Goal: Transaction & Acquisition: Purchase product/service

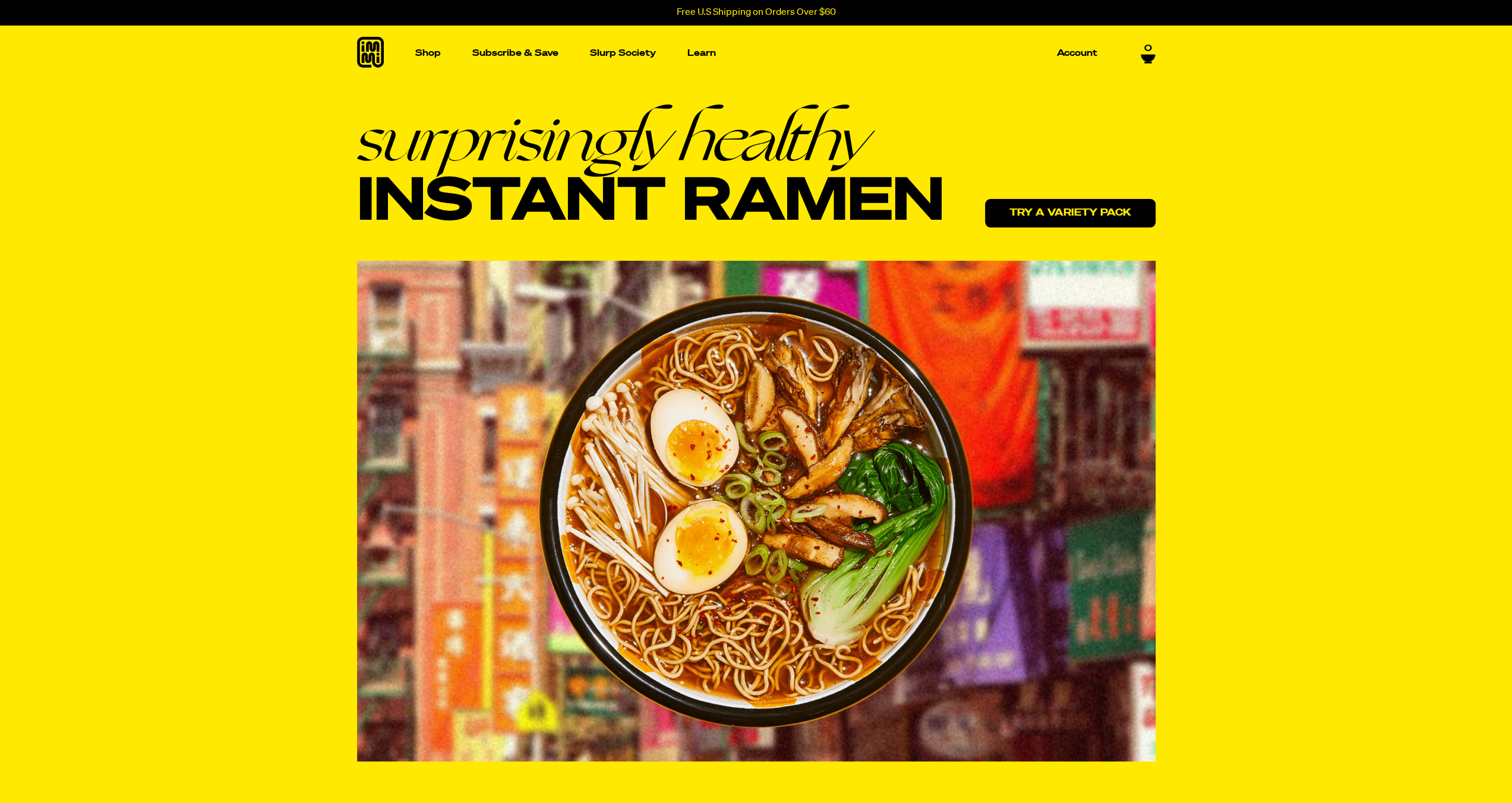
click at [1069, 215] on link "Try a variety pack" at bounding box center [1070, 213] width 171 height 28
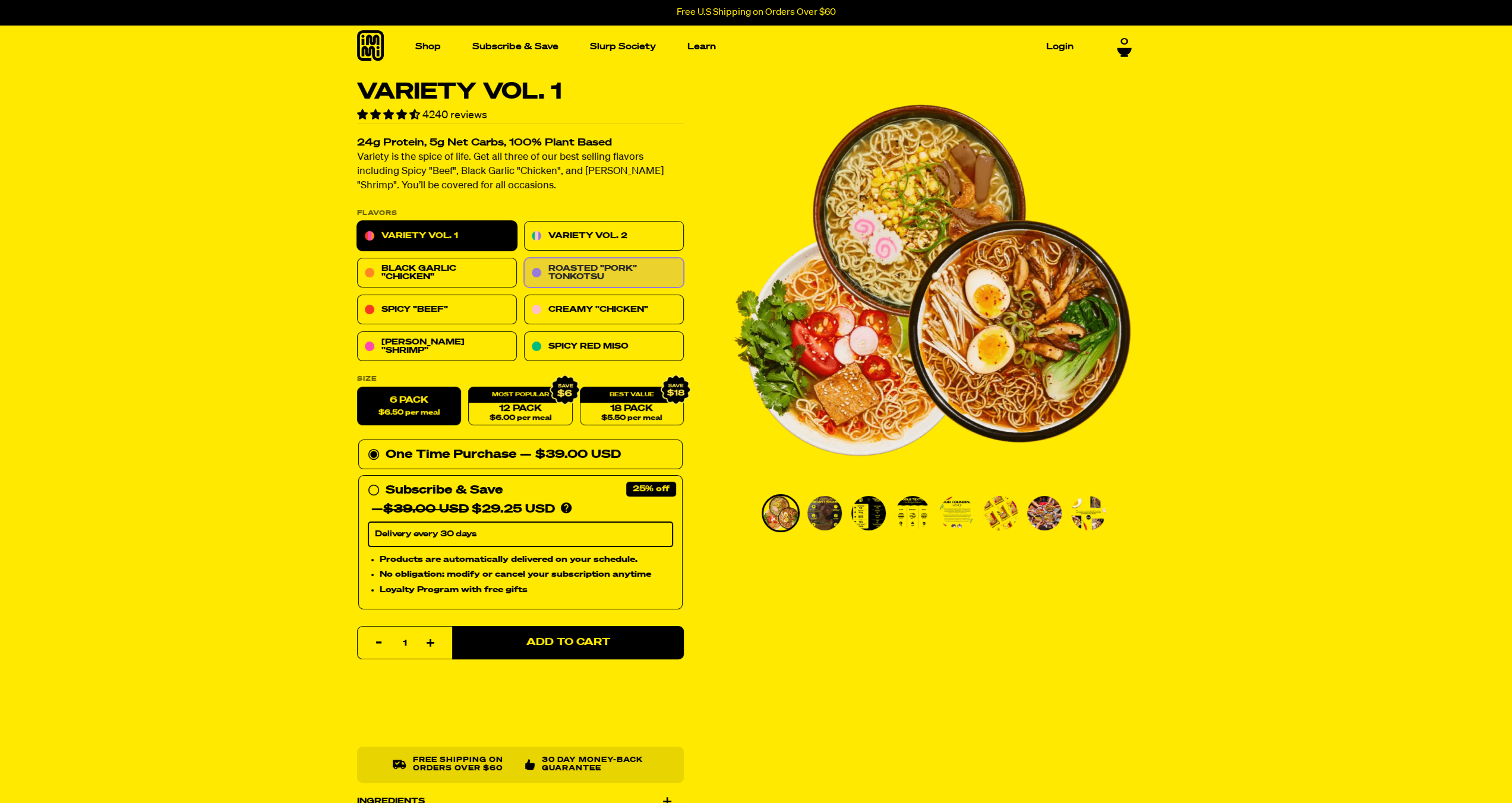
click at [572, 277] on link "Roasted "Pork" Tonkotsu" at bounding box center [604, 273] width 160 height 30
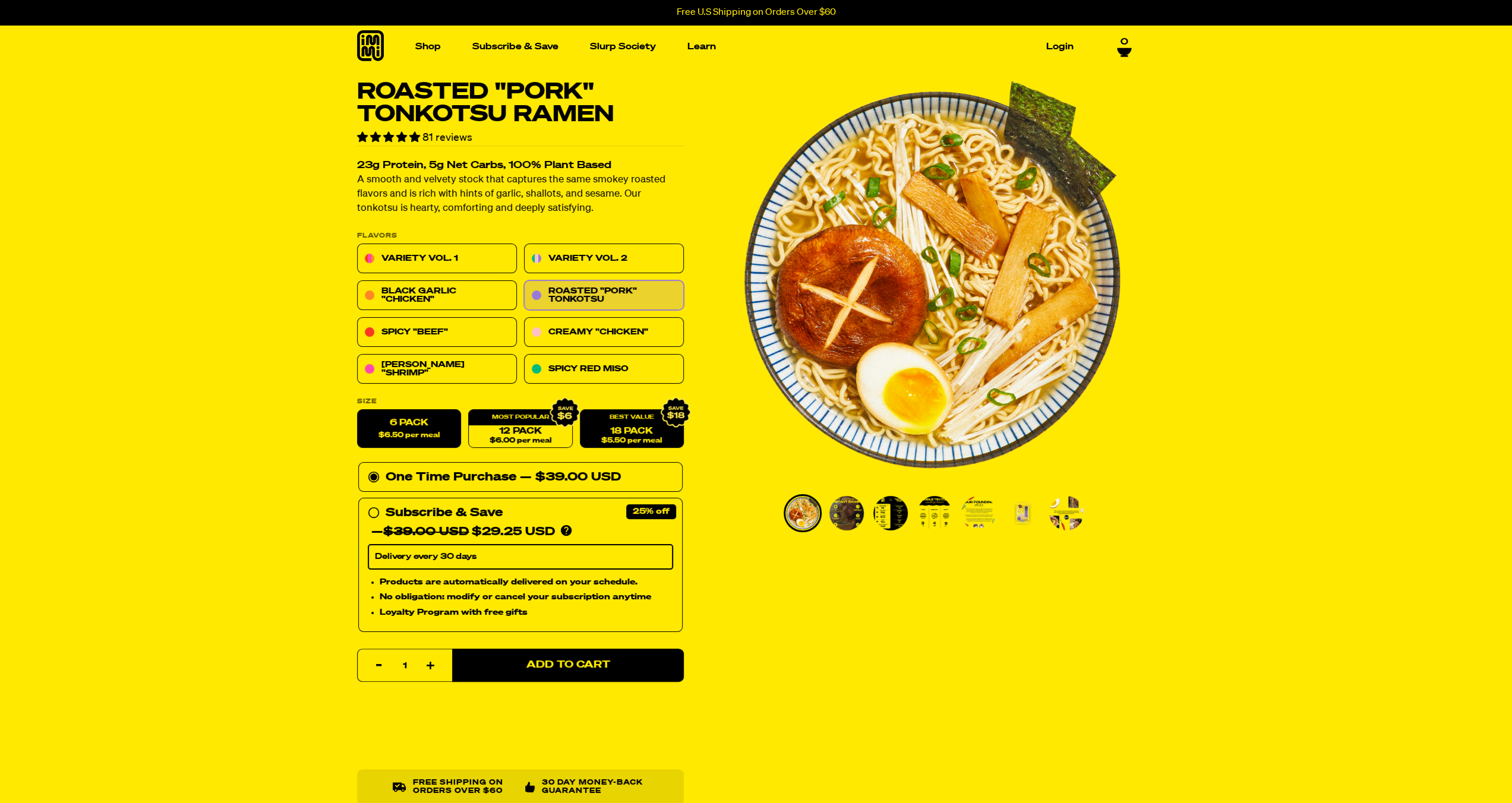
click at [642, 438] on span "$5.50 per meal" at bounding box center [632, 441] width 61 height 8
radio input "false"
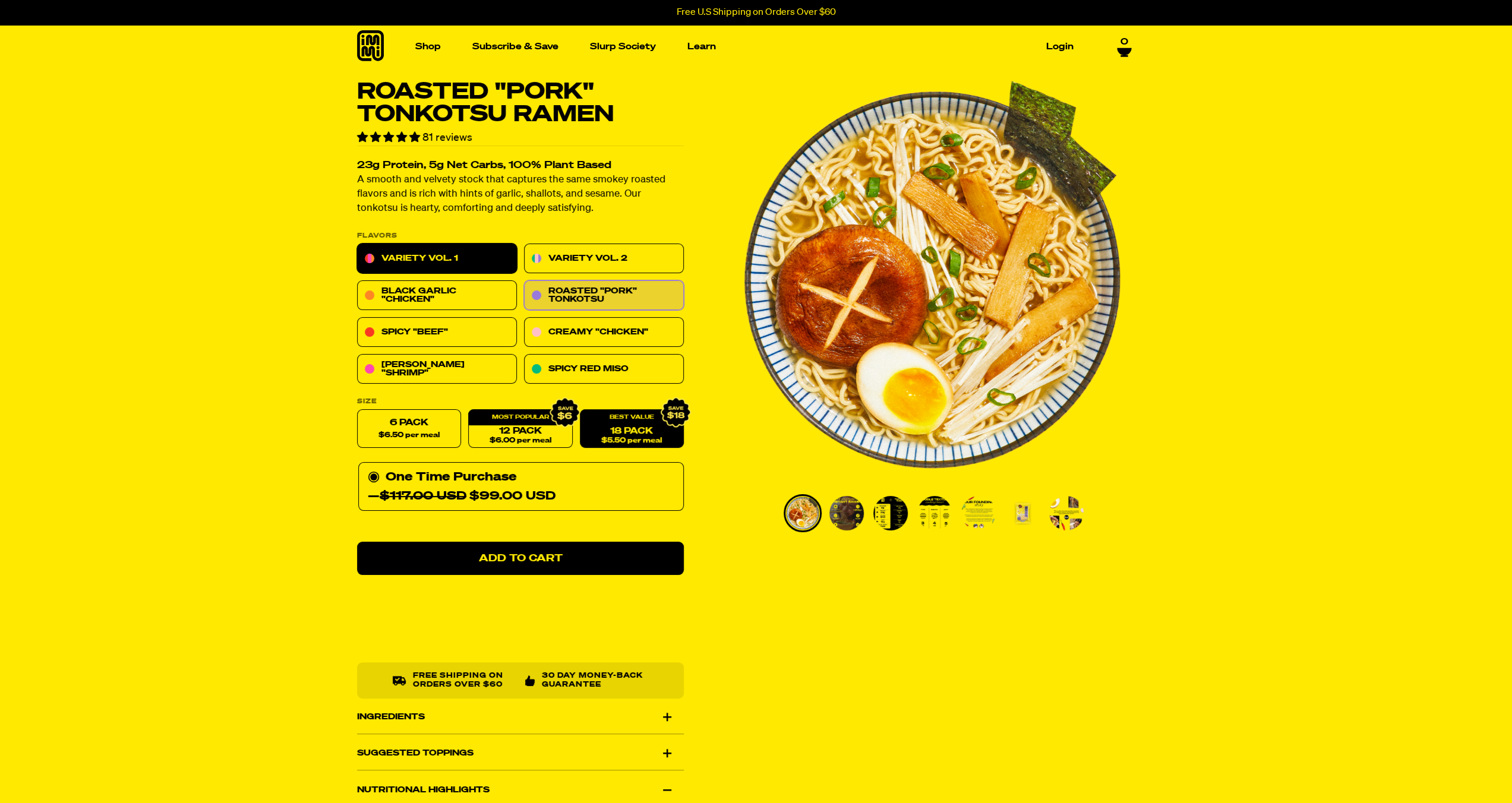
click at [469, 256] on link "Variety Vol. 1" at bounding box center [437, 259] width 160 height 30
